Goal: Transaction & Acquisition: Register for event/course

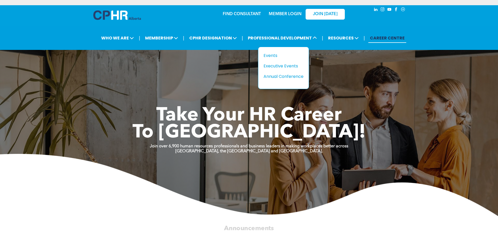
click at [277, 56] on div "Events" at bounding box center [282, 55] width 36 height 7
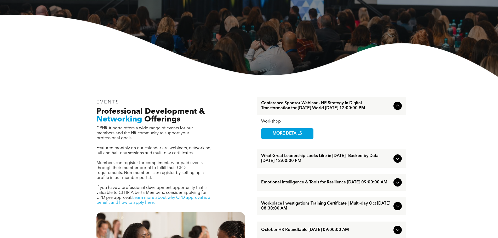
scroll to position [105, 0]
click at [295, 139] on span "MORE DETAILS" at bounding box center [287, 133] width 41 height 10
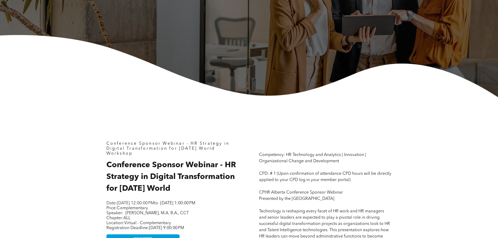
scroll to position [288, 0]
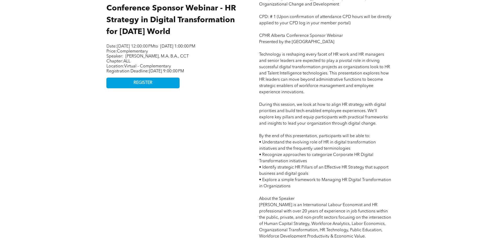
click at [169, 85] on link "REGISTER" at bounding box center [142, 83] width 73 height 11
